Goal: Task Accomplishment & Management: Use online tool/utility

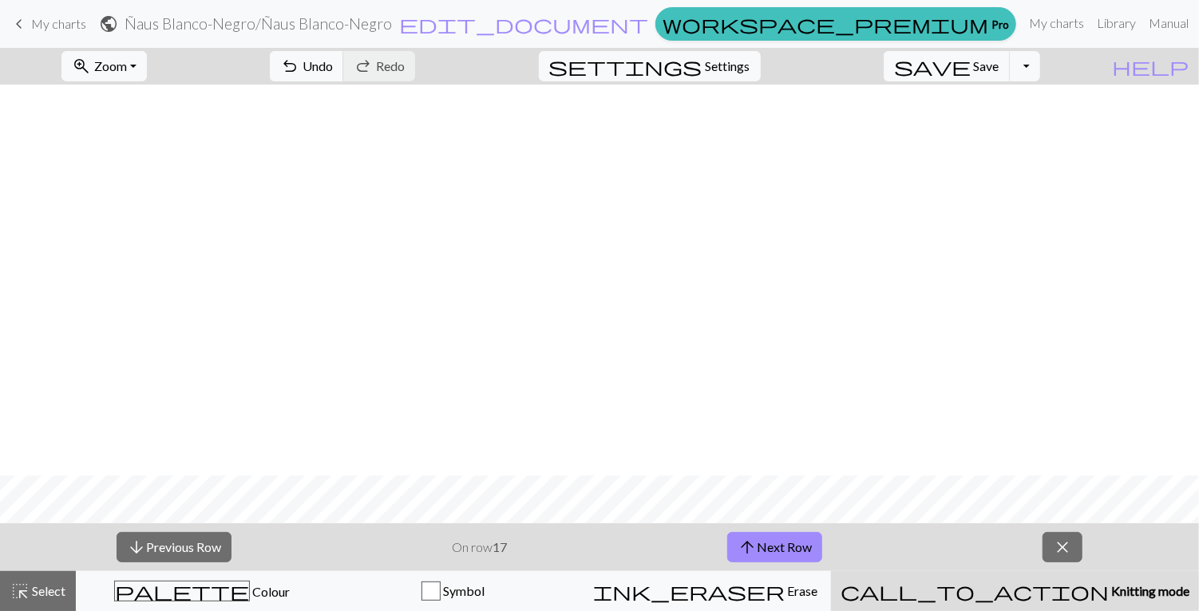
scroll to position [391, 0]
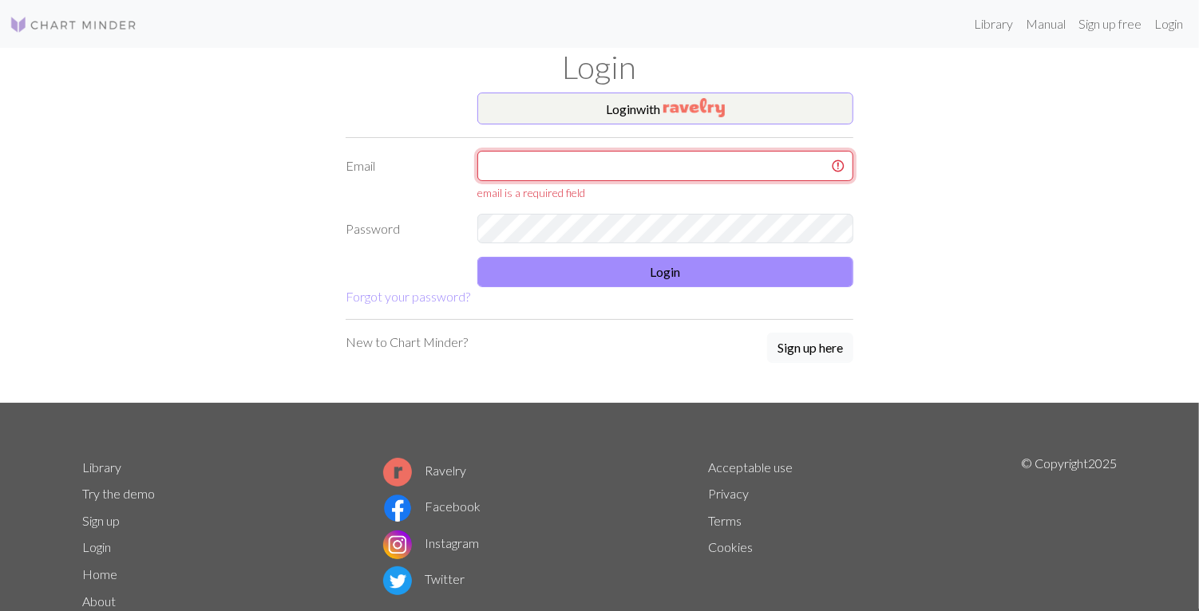
type input "yaz.anto01613@gmail.com"
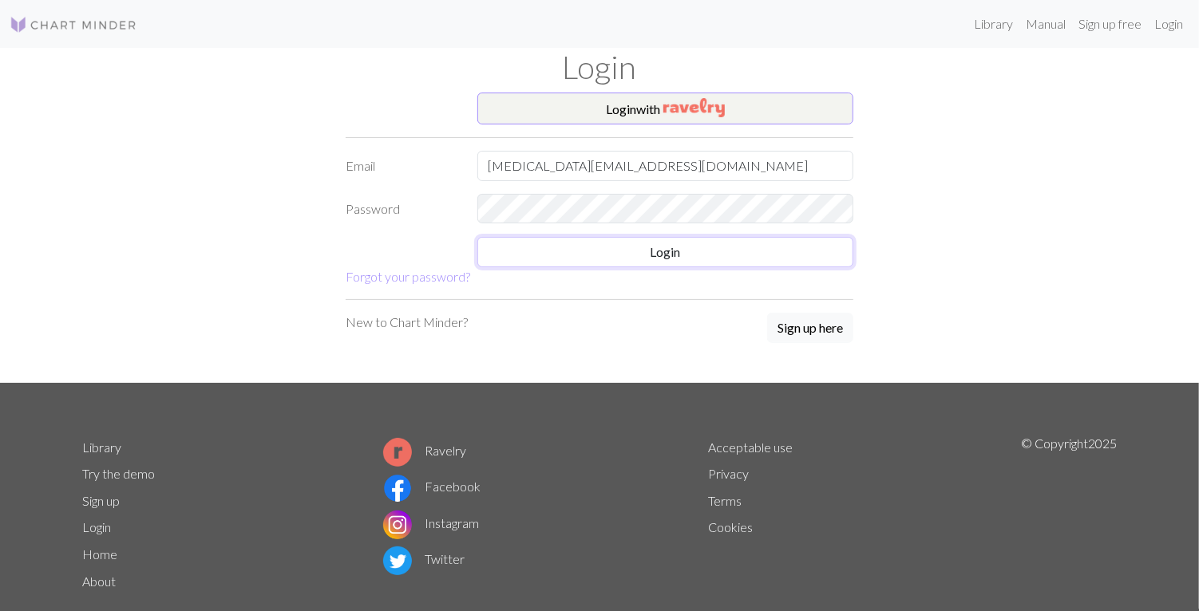
click at [691, 249] on button "Login" at bounding box center [665, 252] width 376 height 30
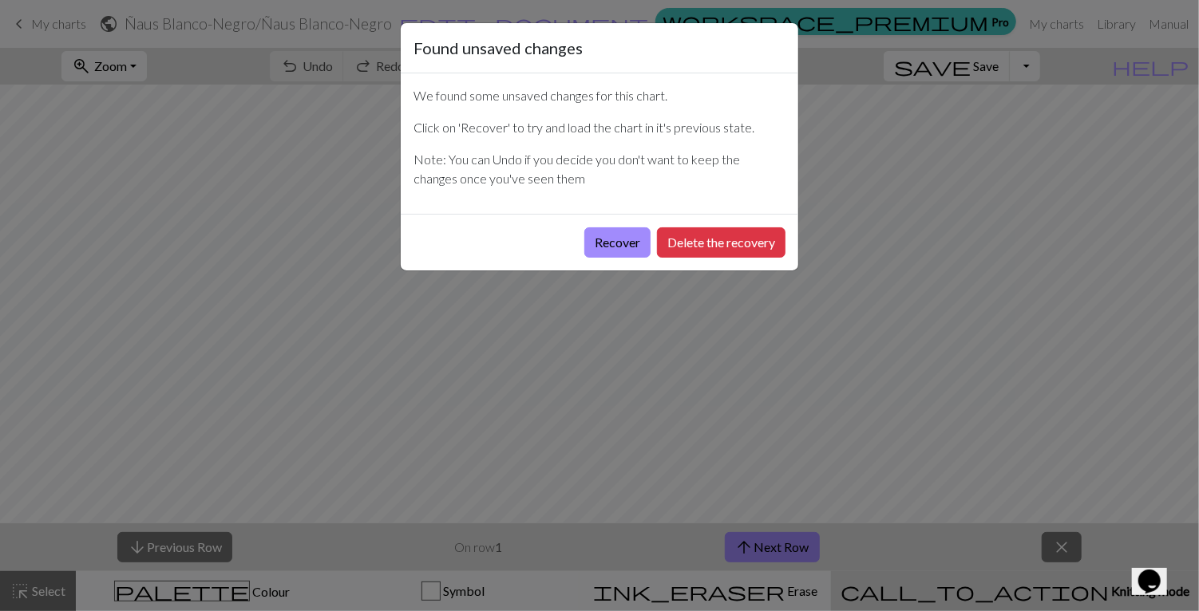
click at [626, 243] on button "Recover" at bounding box center [617, 242] width 66 height 30
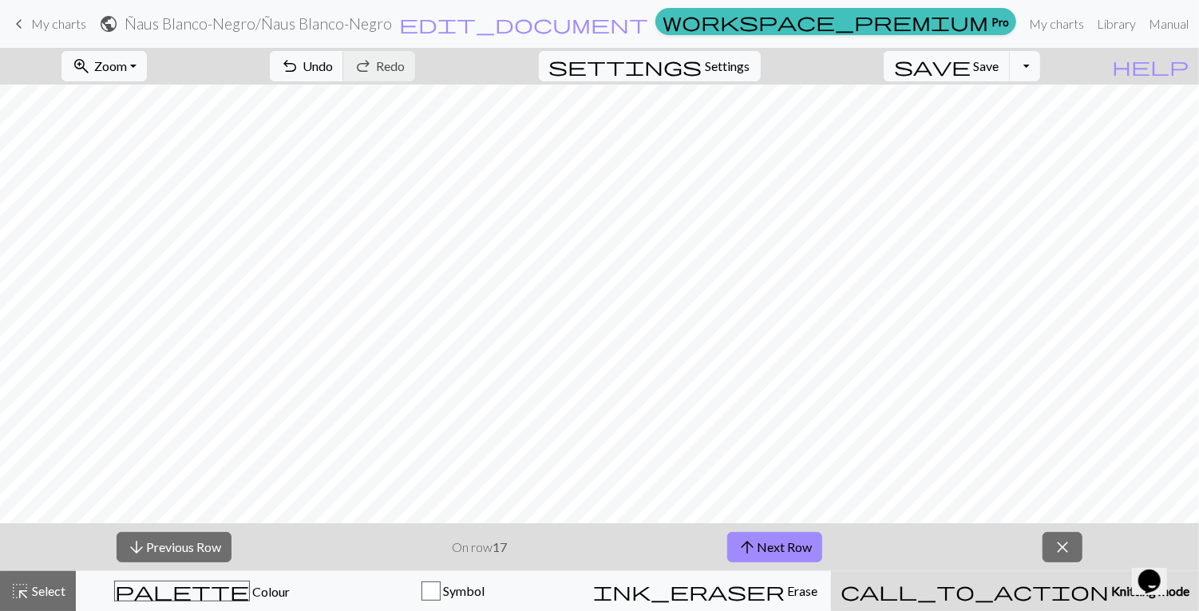
click at [790, 550] on button "arrow_upward Next Row" at bounding box center [774, 547] width 95 height 30
click at [765, 552] on button "arrow_upward Next Row" at bounding box center [774, 547] width 95 height 30
